Goal: Task Accomplishment & Management: Manage account settings

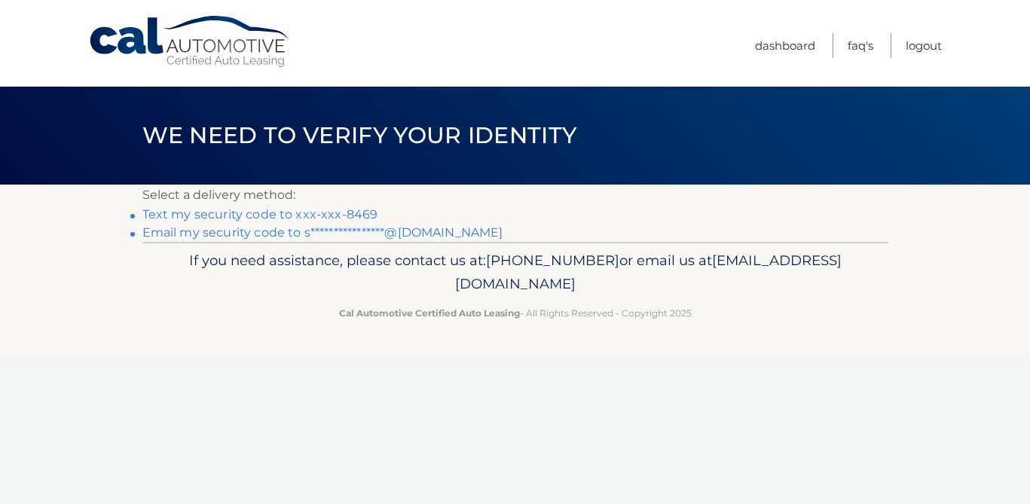
click at [247, 220] on link "Text my security code to xxx-xxx-8469" at bounding box center [260, 214] width 236 height 14
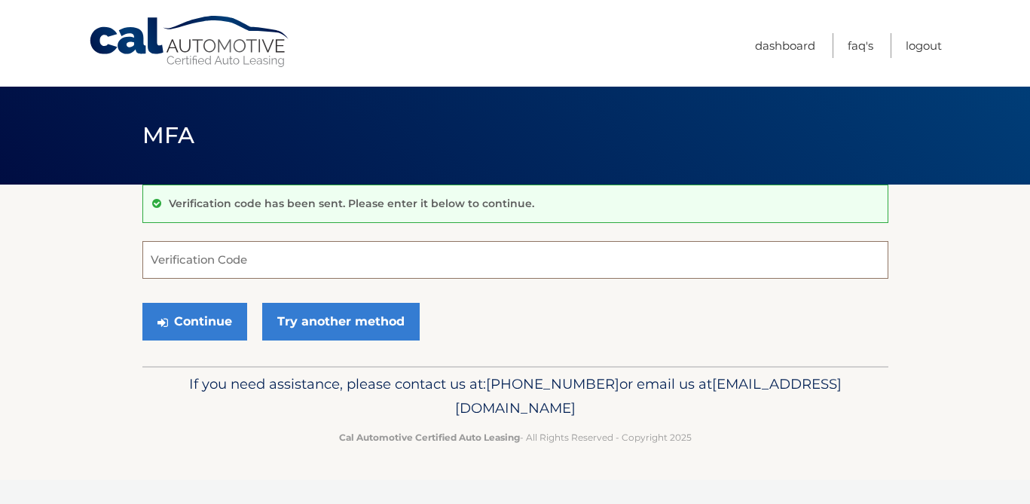
click at [237, 261] on input "Verification Code" at bounding box center [515, 260] width 746 height 38
type input "140990"
click at [202, 325] on button "Continue" at bounding box center [194, 322] width 105 height 38
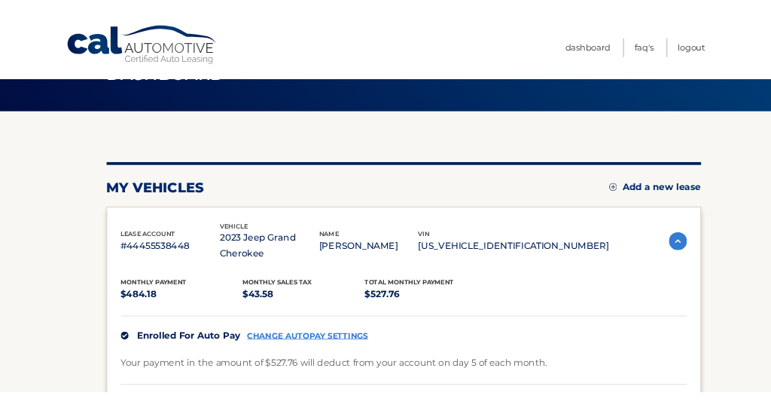
scroll to position [58, 0]
